Goal: Transaction & Acquisition: Purchase product/service

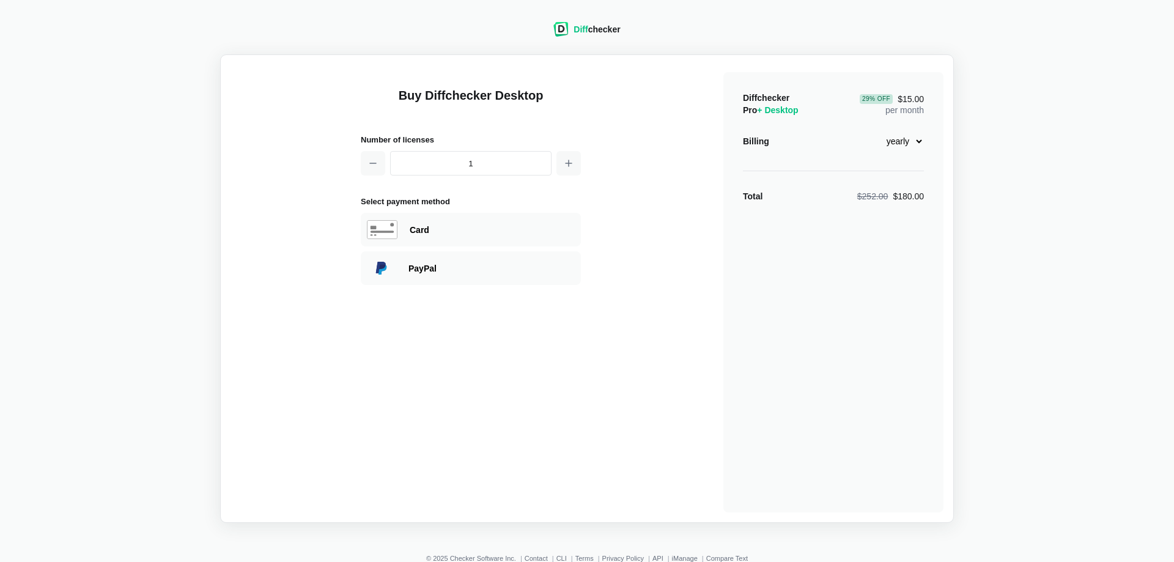
click at [872, 131] on select "monthly yearly" at bounding box center [898, 141] width 53 height 21
select select "desktop-monthly-21"
click option "monthly" at bounding box center [0, 0] width 0 height 0
click at [569, 164] on icon "button" at bounding box center [569, 163] width 10 height 10
click at [373, 163] on icon "button" at bounding box center [373, 163] width 6 height 0
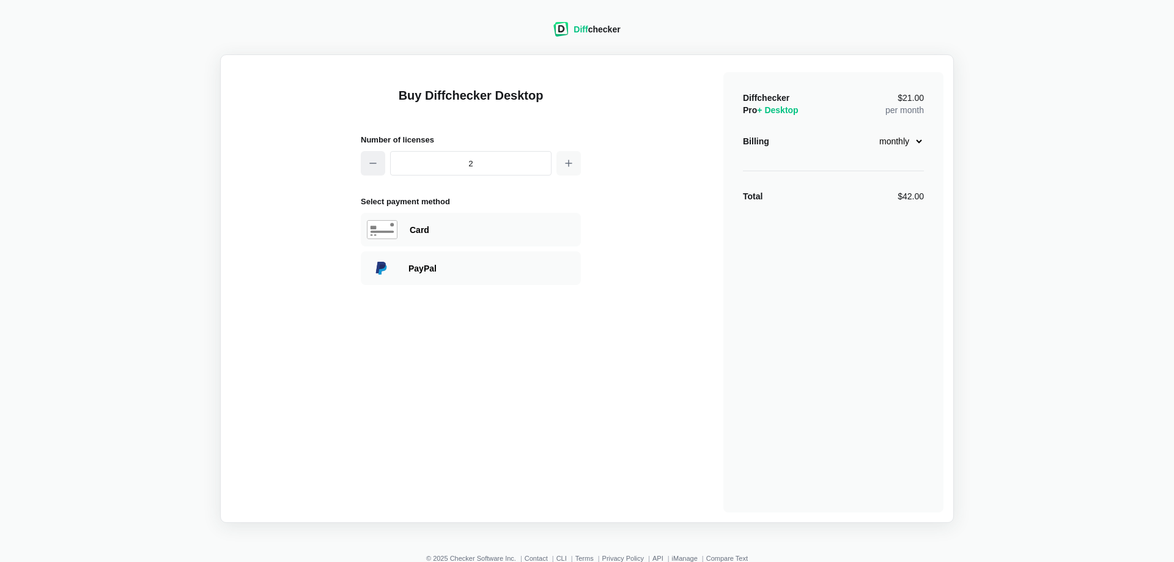
type input "1"
click at [442, 233] on div "Card" at bounding box center [492, 230] width 165 height 12
select select "[GEOGRAPHIC_DATA]"
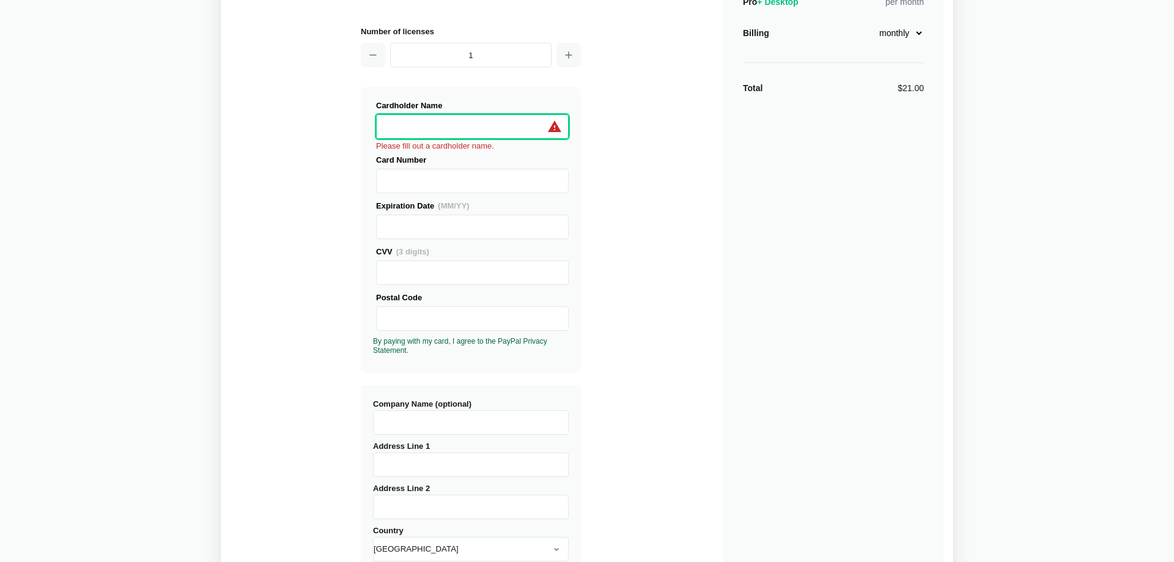
scroll to position [89, 0]
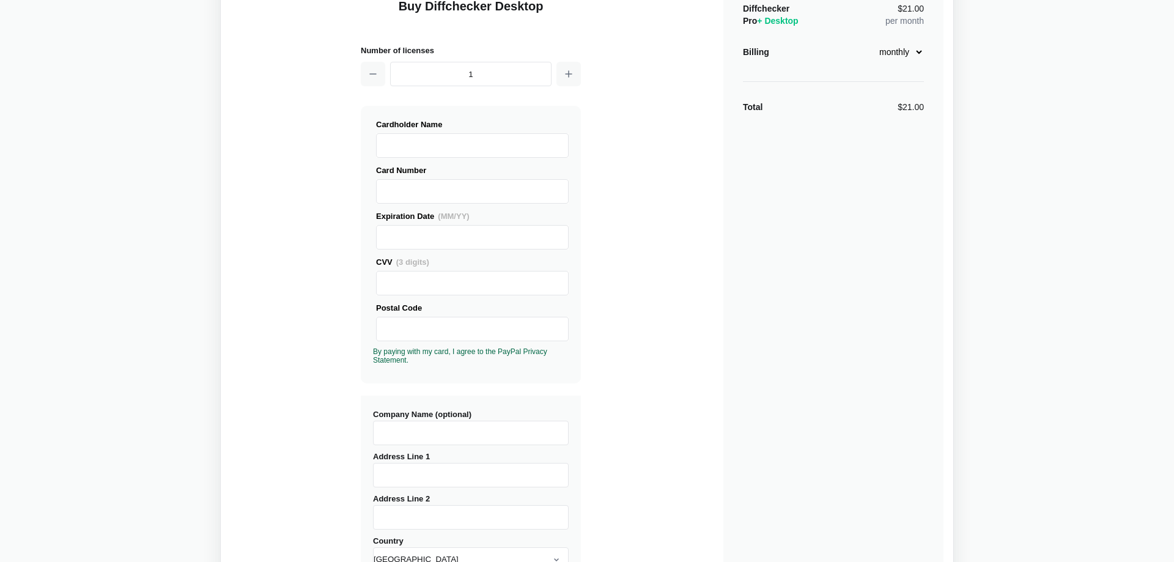
drag, startPoint x: 1100, startPoint y: 280, endPoint x: 1093, endPoint y: 276, distance: 8.5
click at [1080, 228] on div "Diff checker Buy Diffchecker Desktop Number of licenses 1 Visa MasterCard Union…" at bounding box center [587, 354] width 1160 height 872
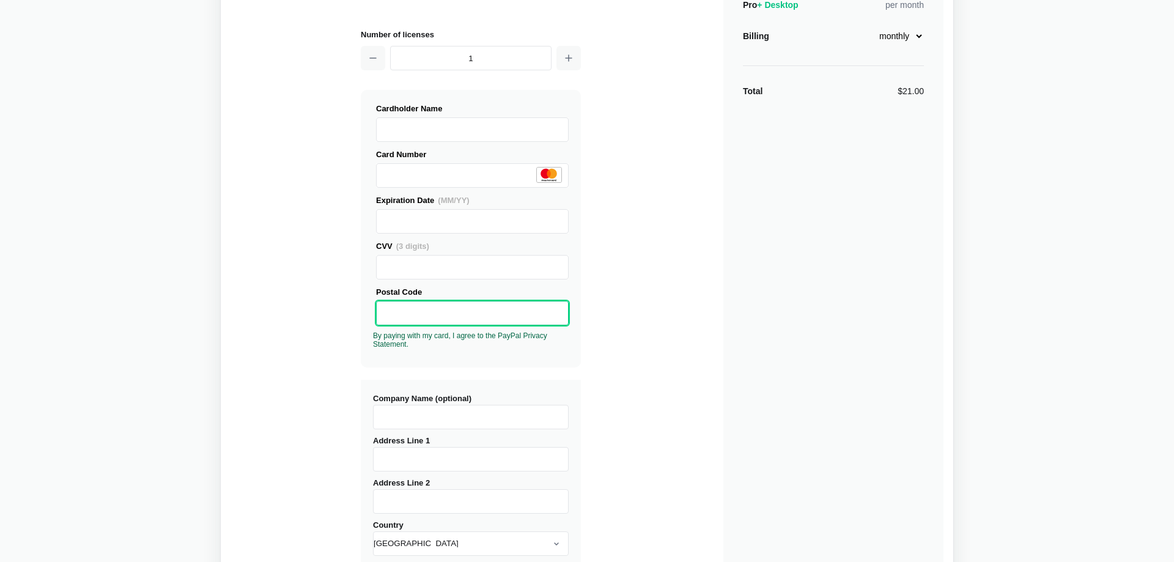
scroll to position [125, 0]
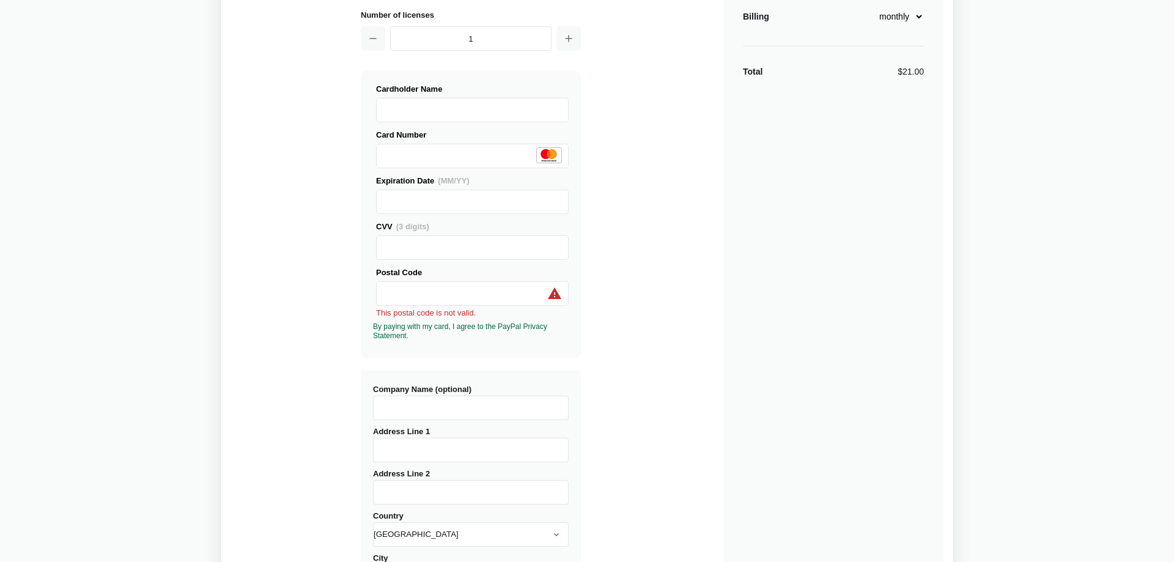
click at [408, 393] on label "Company Name (optional)" at bounding box center [471, 402] width 196 height 35
click at [408, 396] on input "Company Name (optional)" at bounding box center [471, 408] width 196 height 24
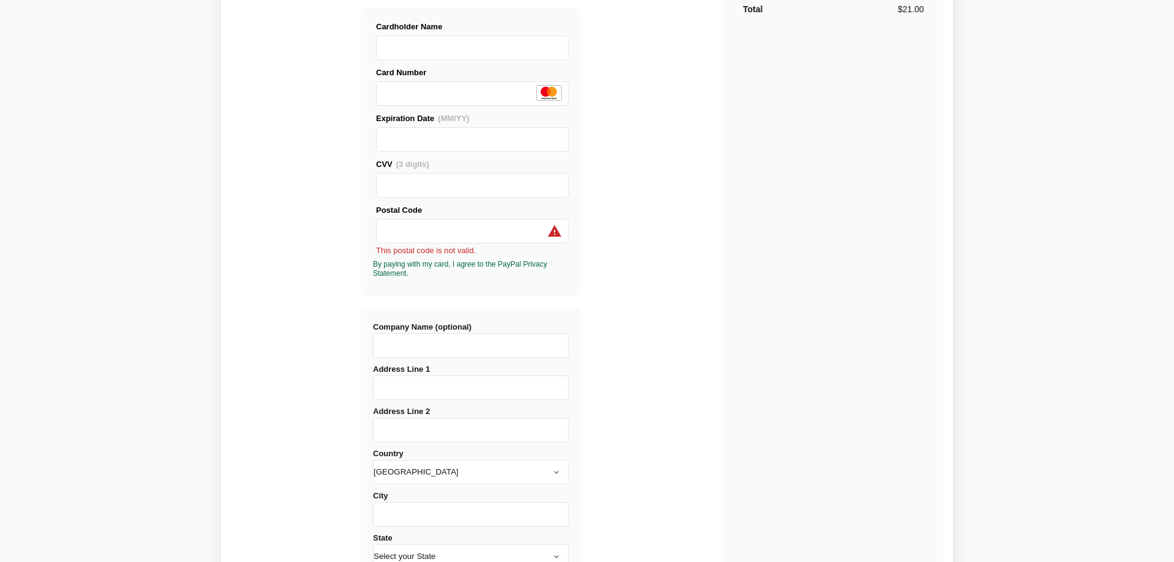
click at [402, 387] on input "Address Line 1" at bounding box center [471, 388] width 196 height 24
type input "[STREET_ADDRESS]"
click at [394, 428] on input "Address Line 2" at bounding box center [471, 430] width 196 height 24
type input "A"
type input "[PERSON_NAME]"
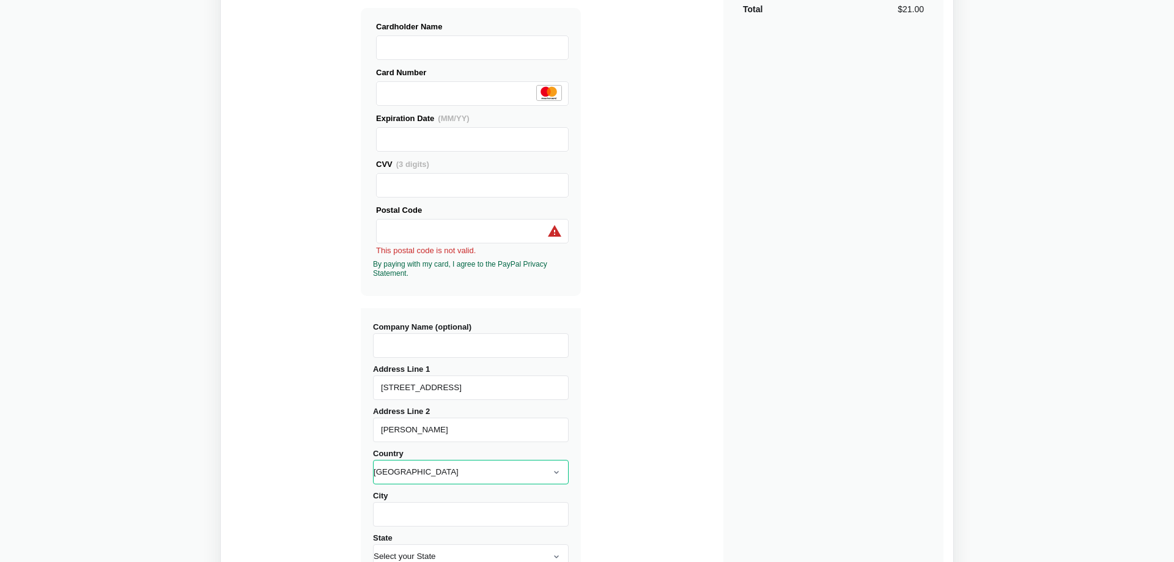
select select "[GEOGRAPHIC_DATA]"
click option "[GEOGRAPHIC_DATA]" at bounding box center [0, 0] width 0 height 0
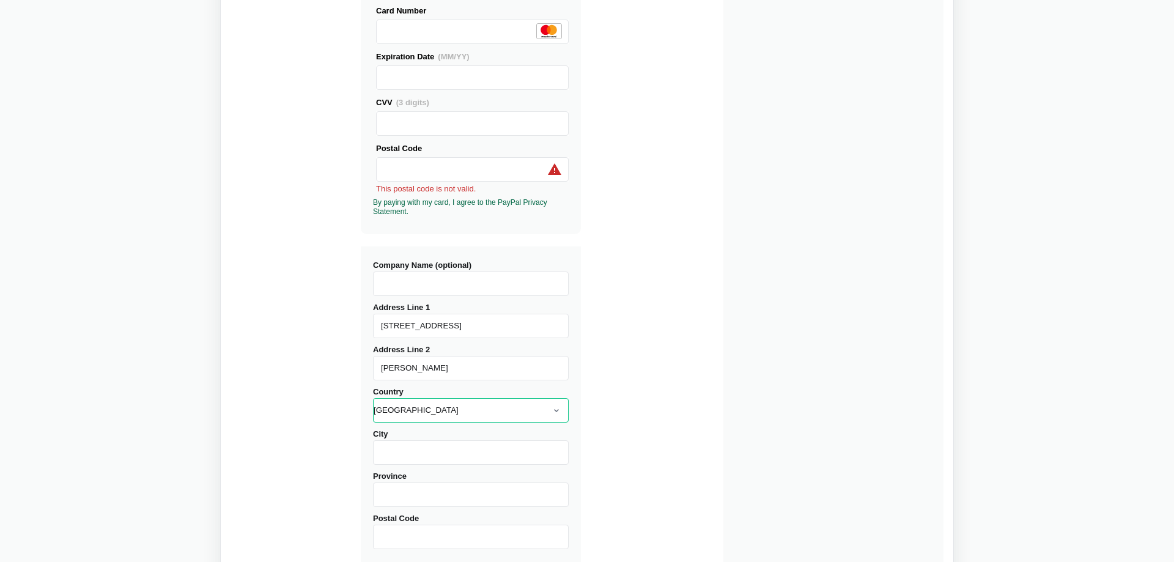
scroll to position [312, 0]
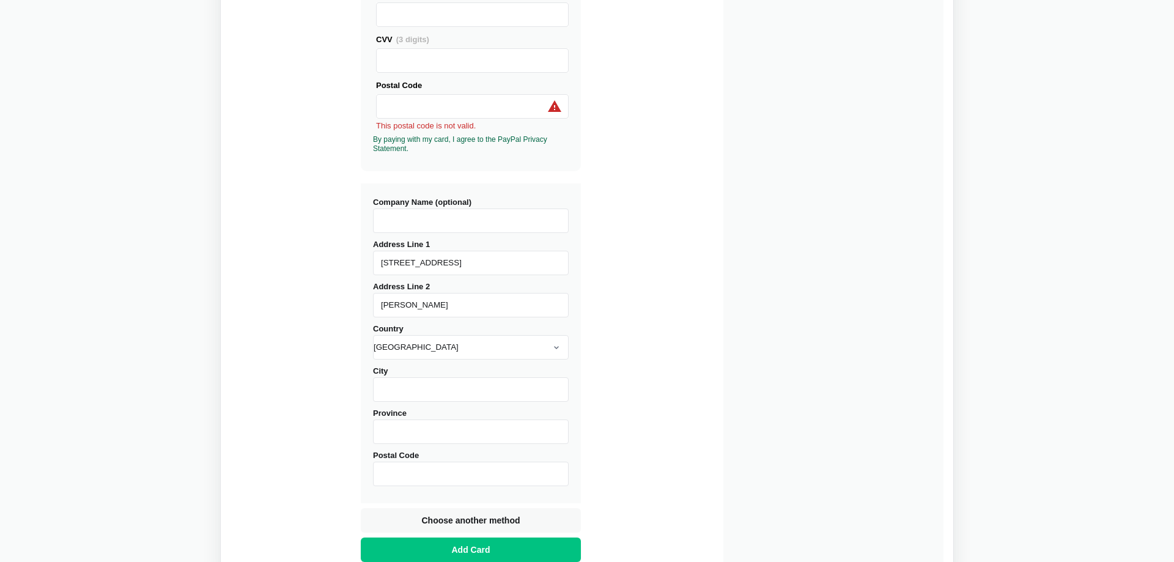
click at [406, 395] on input "City" at bounding box center [471, 389] width 196 height 24
type input "ACCRA"
click at [402, 429] on input "Province" at bounding box center [471, 432] width 196 height 24
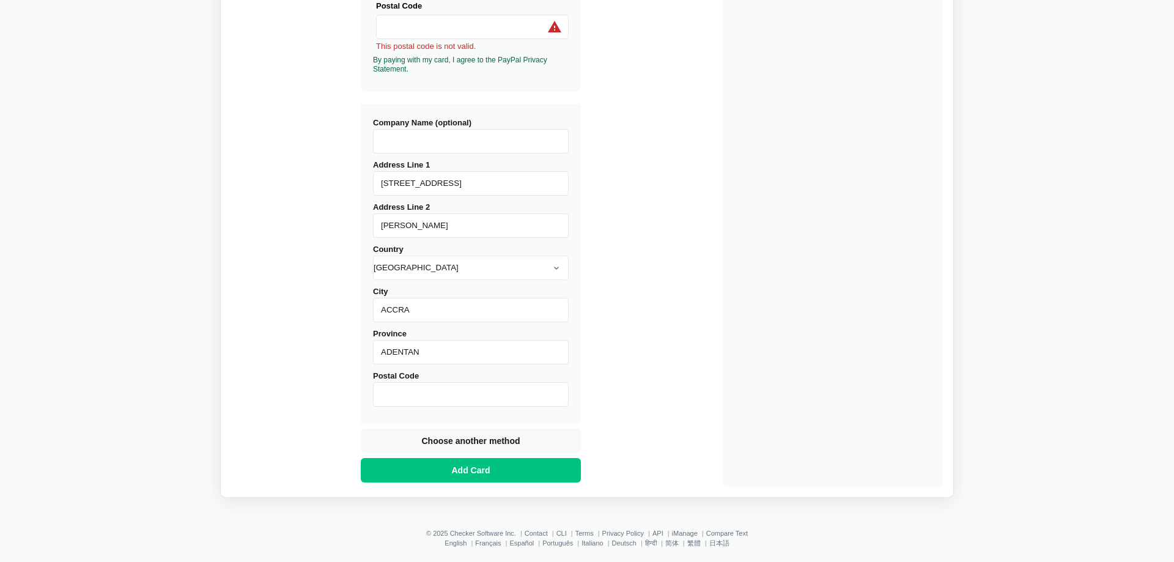
scroll to position [403, 0]
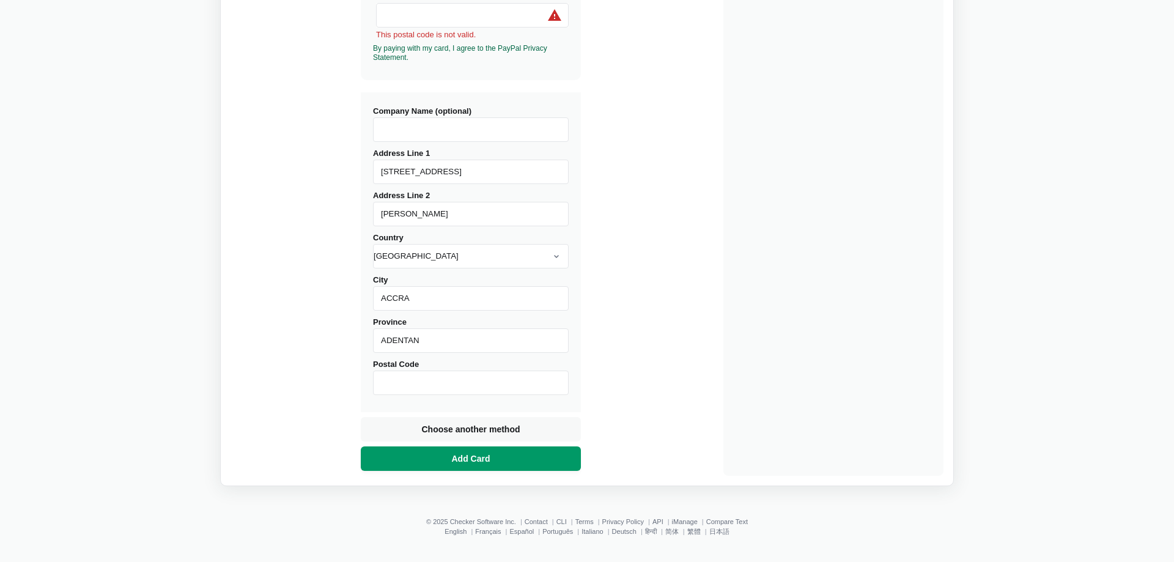
type input "ADENTAN"
click at [478, 459] on span "Add Card" at bounding box center [471, 459] width 43 height 12
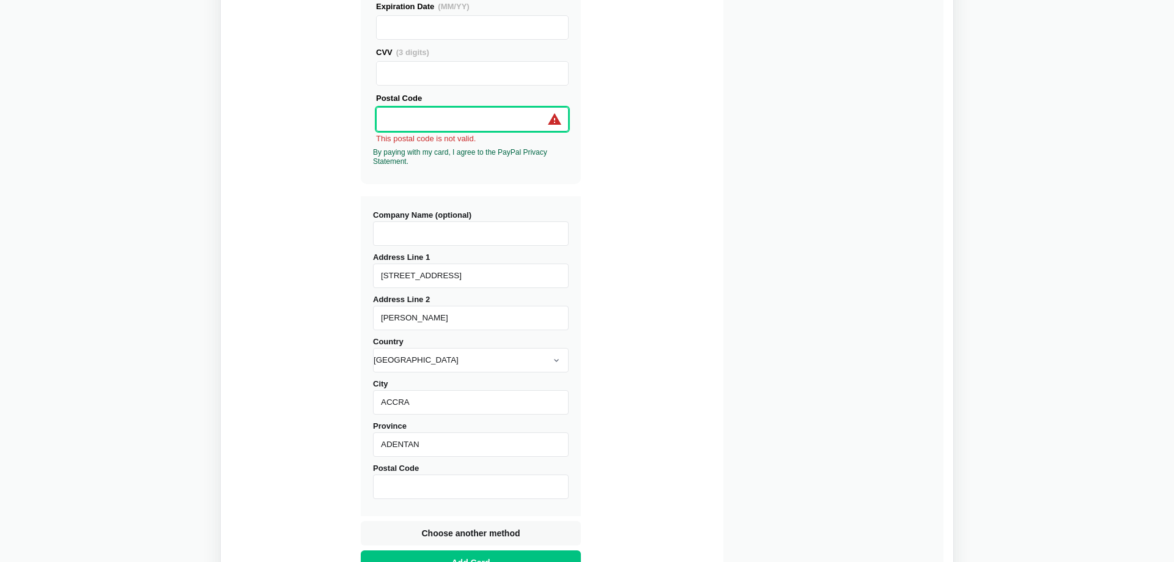
scroll to position [278, 0]
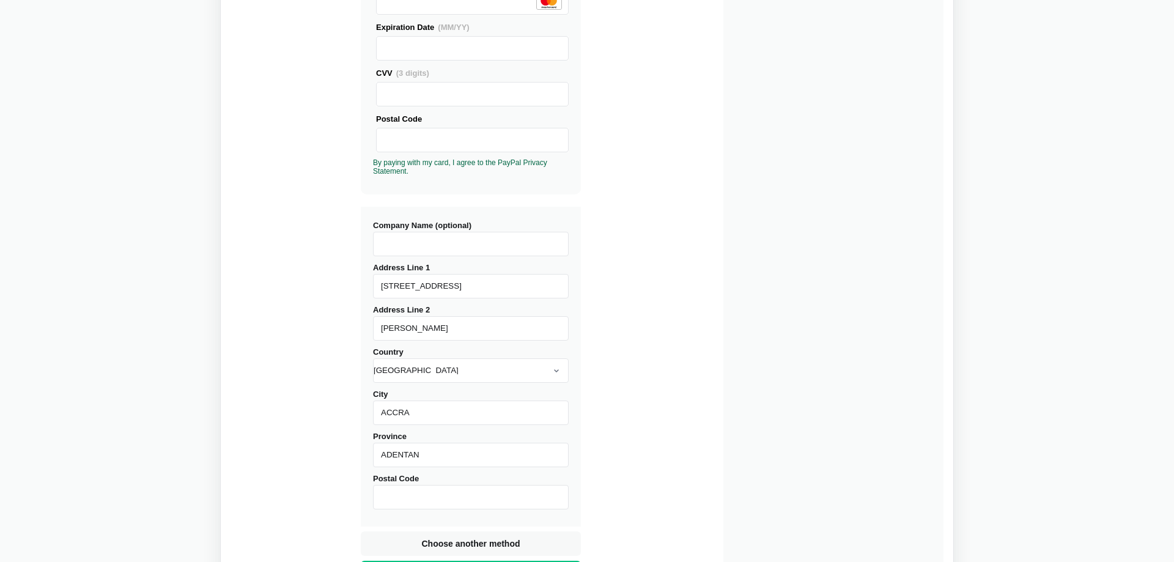
click at [558, 142] on div at bounding box center [472, 140] width 193 height 24
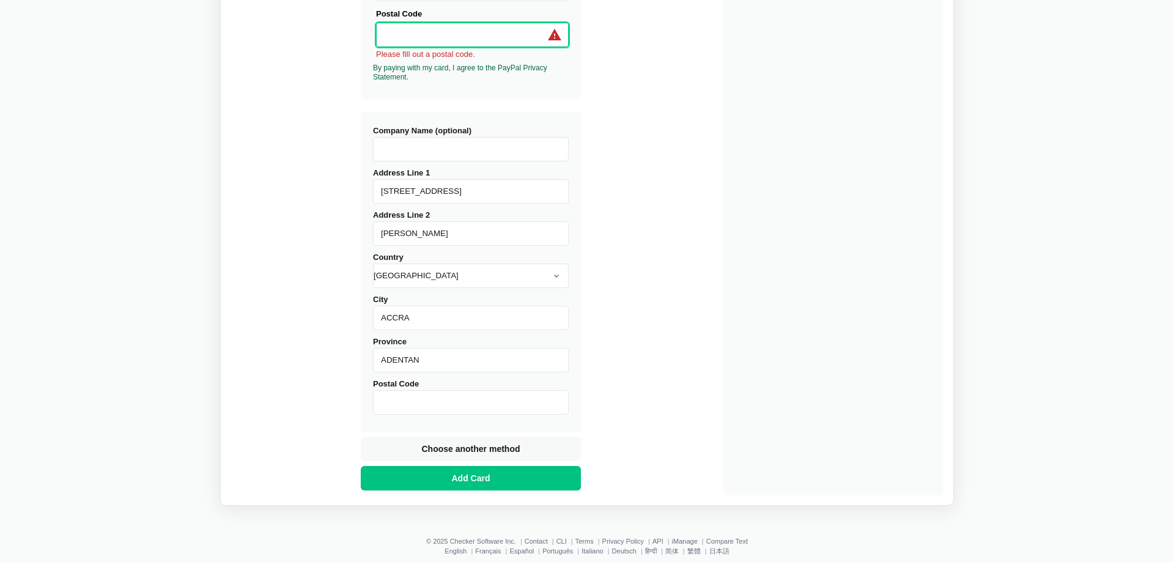
scroll to position [403, 0]
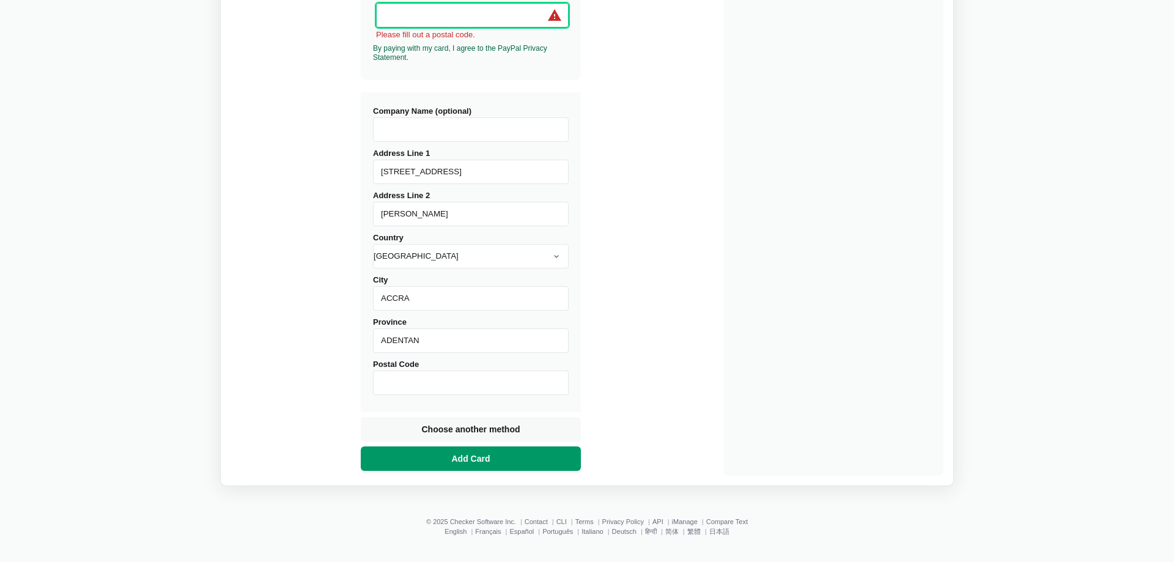
click at [491, 457] on span "Add Card" at bounding box center [471, 459] width 43 height 12
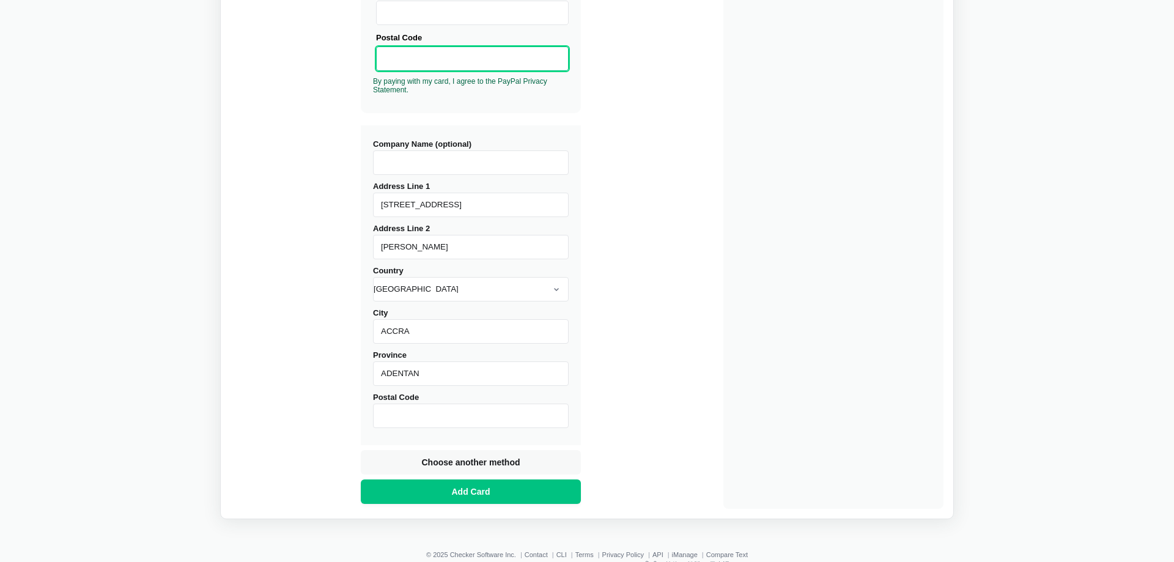
scroll to position [392, 0]
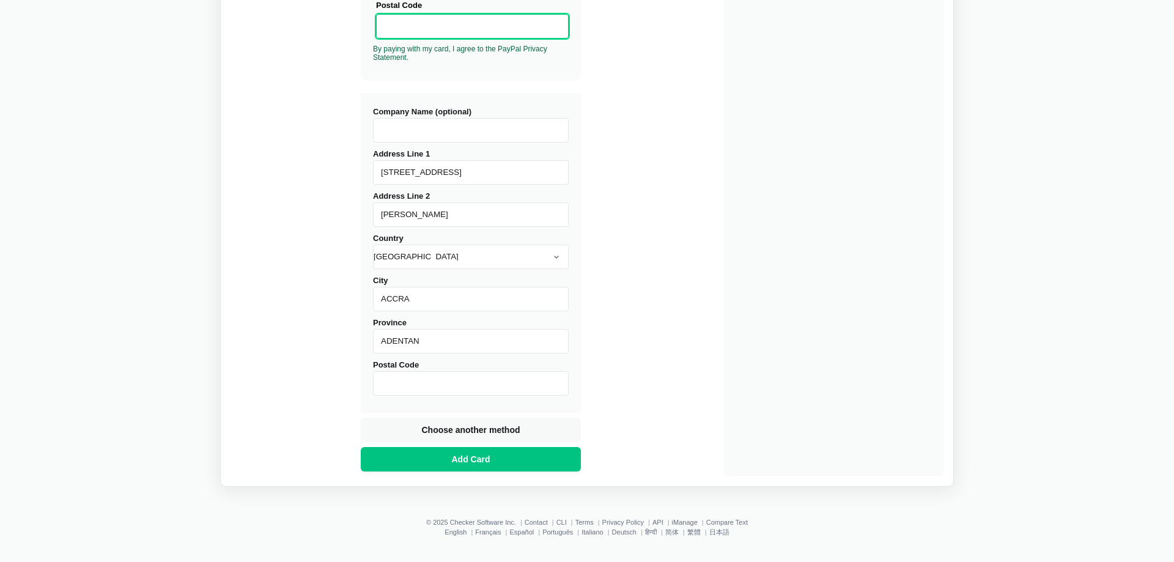
click at [411, 379] on input "Postal Code" at bounding box center [471, 383] width 196 height 24
click at [483, 459] on button "Add Card" at bounding box center [471, 459] width 220 height 24
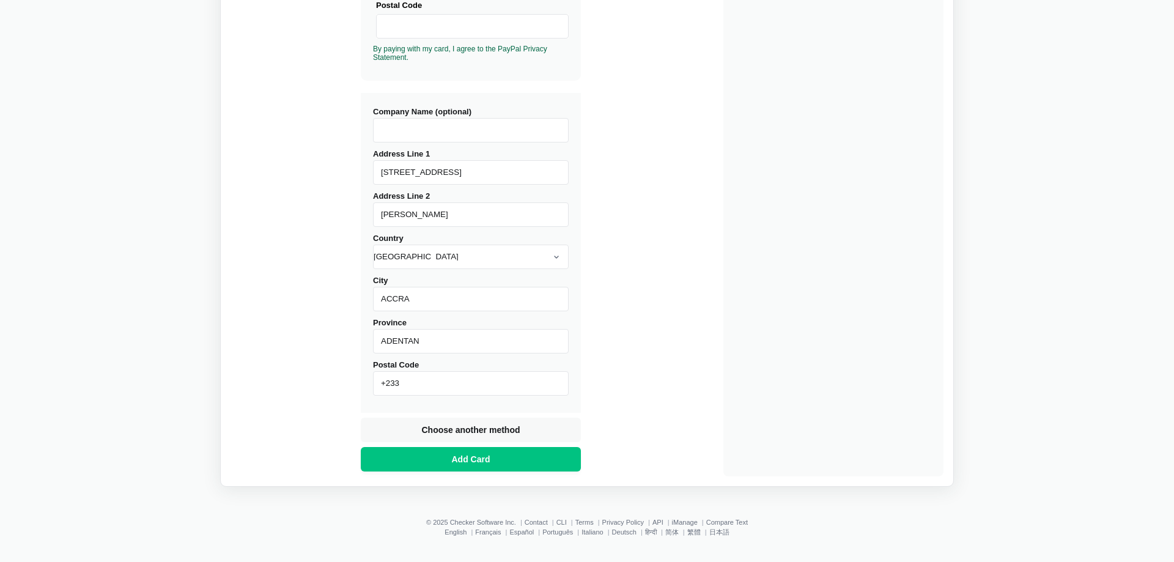
click at [398, 380] on input "+233" at bounding box center [471, 383] width 196 height 24
click at [405, 383] on input "+233" at bounding box center [471, 383] width 196 height 24
type input "+"
type input "00233"
click at [464, 459] on span "Add Card" at bounding box center [471, 459] width 43 height 12
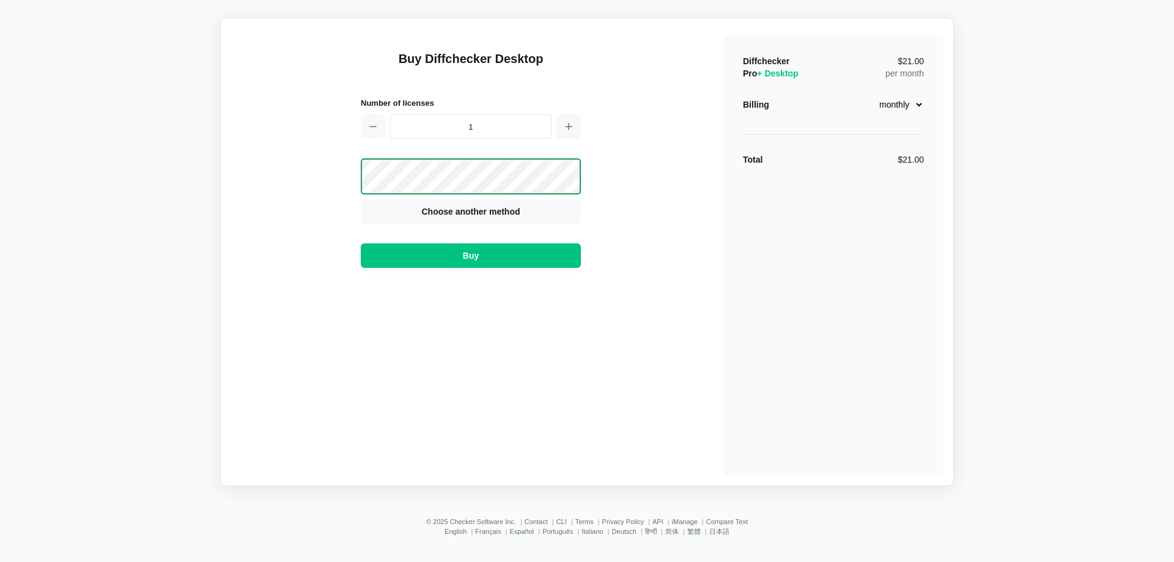
scroll to position [37, 0]
click at [482, 254] on button "Buy" at bounding box center [471, 255] width 220 height 24
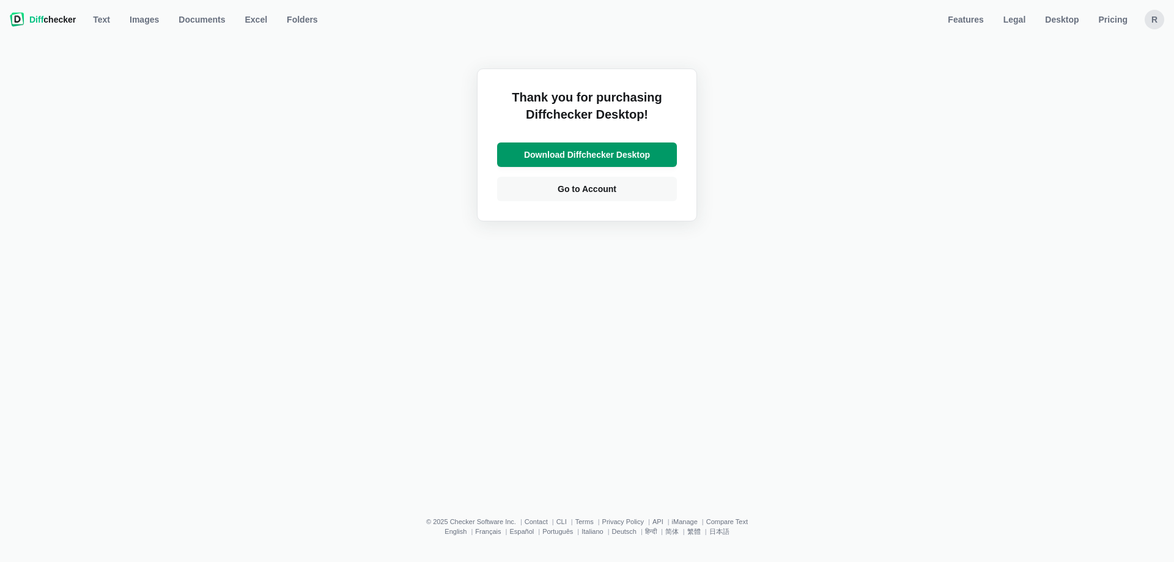
click at [607, 158] on span "Download Diffchecker Desktop" at bounding box center [587, 155] width 131 height 12
click at [583, 192] on span "Go to Account" at bounding box center [587, 189] width 64 height 12
